Goal: Check status

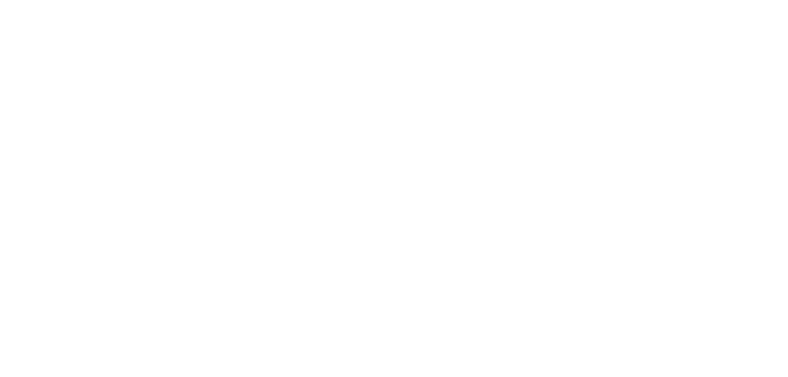
click at [275, 0] on html at bounding box center [394, 0] width 788 height 0
